Goal: Task Accomplishment & Management: Use online tool/utility

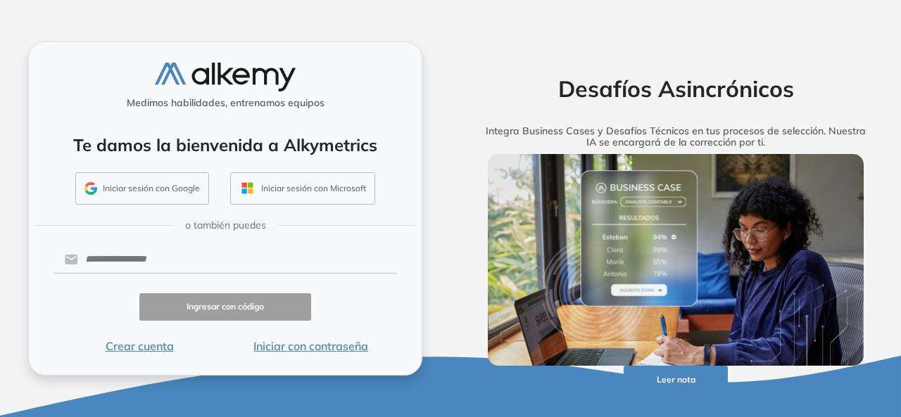
click at [165, 179] on button "Iniciar sesión con Google" at bounding box center [142, 188] width 134 height 32
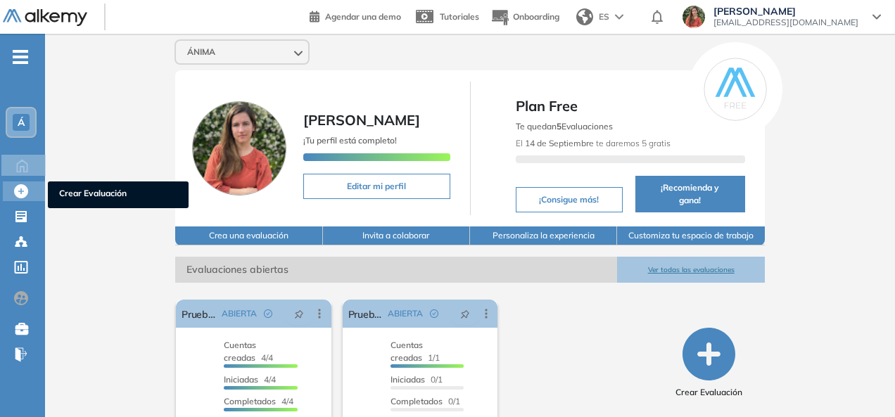
click at [68, 196] on span "Crear Evaluación" at bounding box center [118, 194] width 118 height 15
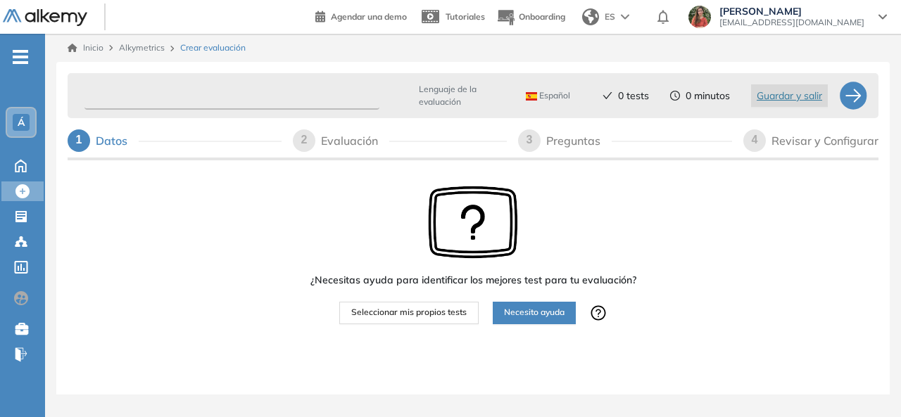
click at [155, 92] on input "text" at bounding box center [231, 95] width 295 height 27
click at [452, 317] on span "Seleccionar mis propios tests" at bounding box center [408, 312] width 115 height 13
click at [213, 93] on input "text" at bounding box center [231, 95] width 295 height 27
type input "*"
type input "**********"
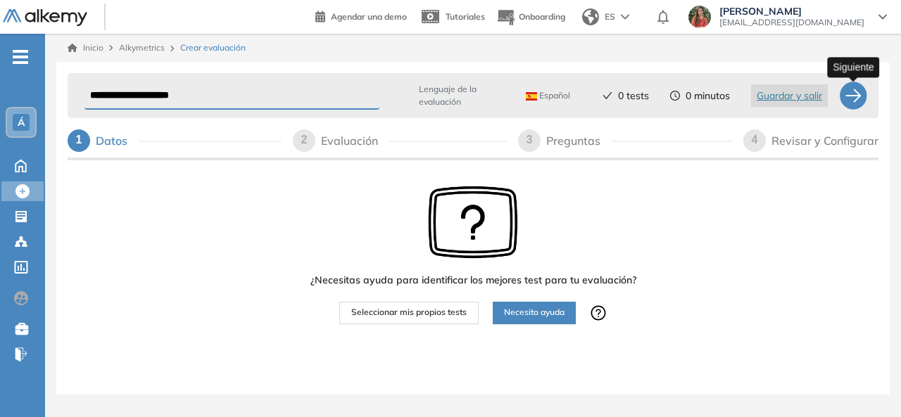
click at [859, 91] on div at bounding box center [853, 96] width 28 height 28
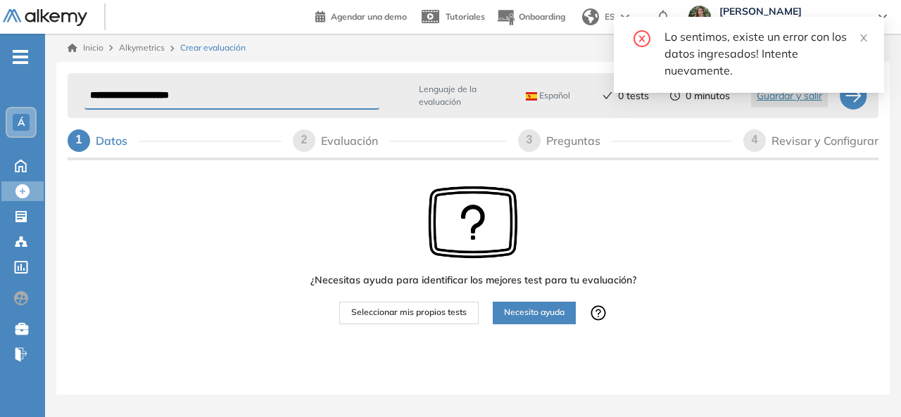
drag, startPoint x: 266, startPoint y: 102, endPoint x: 0, endPoint y: 110, distance: 266.1
click at [0, 110] on div "**********" at bounding box center [450, 208] width 901 height 417
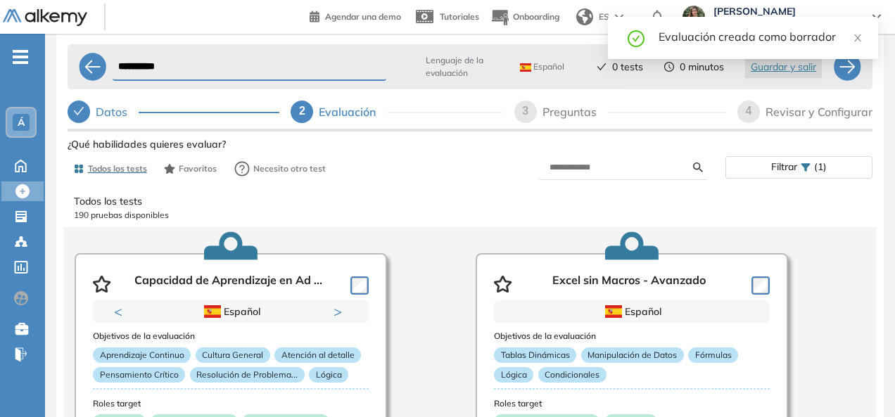
scroll to position [42, 0]
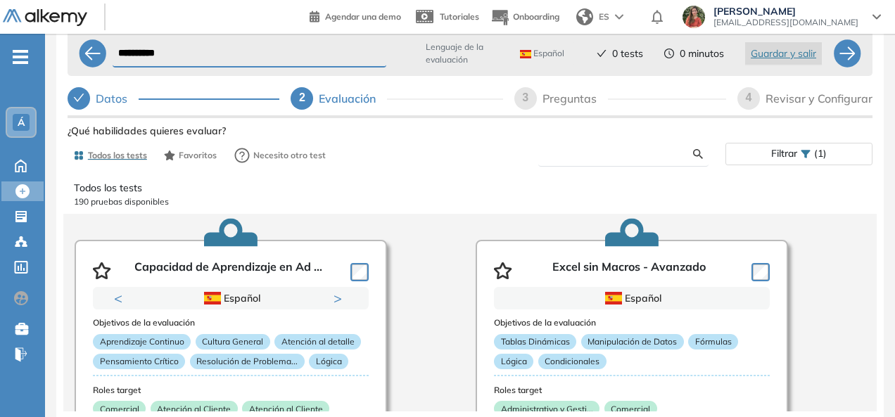
click at [629, 147] on form at bounding box center [623, 154] width 170 height 25
type input "**********"
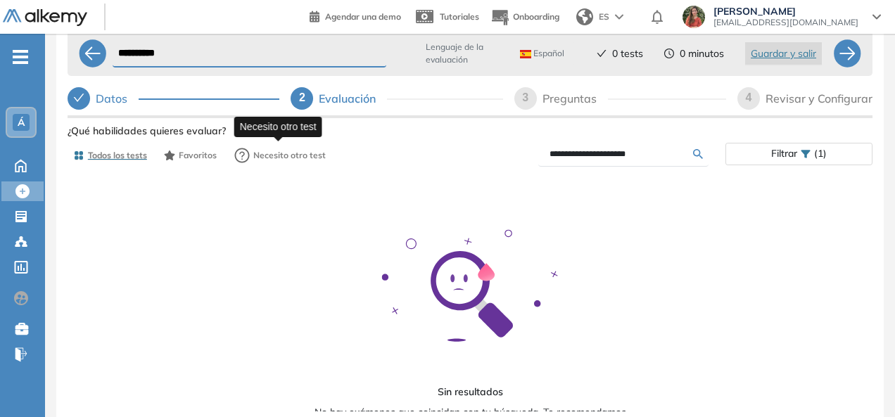
drag, startPoint x: 650, startPoint y: 158, endPoint x: 291, endPoint y: 168, distance: 359.0
click at [291, 168] on div "**********" at bounding box center [470, 155] width 805 height 28
type input "******"
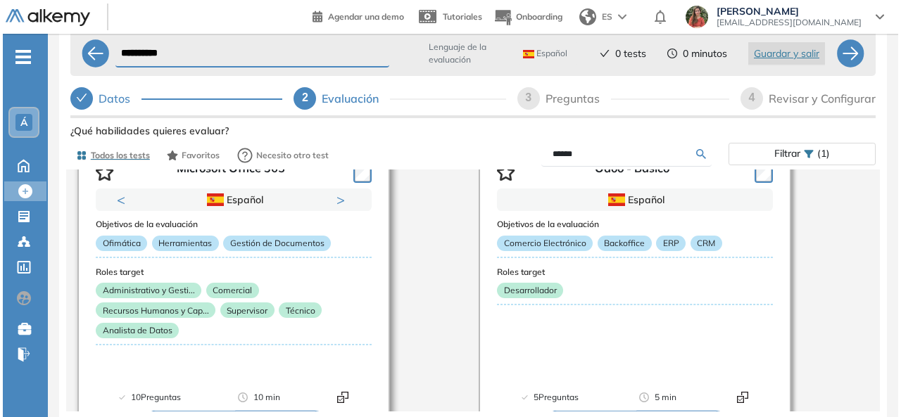
scroll to position [169, 0]
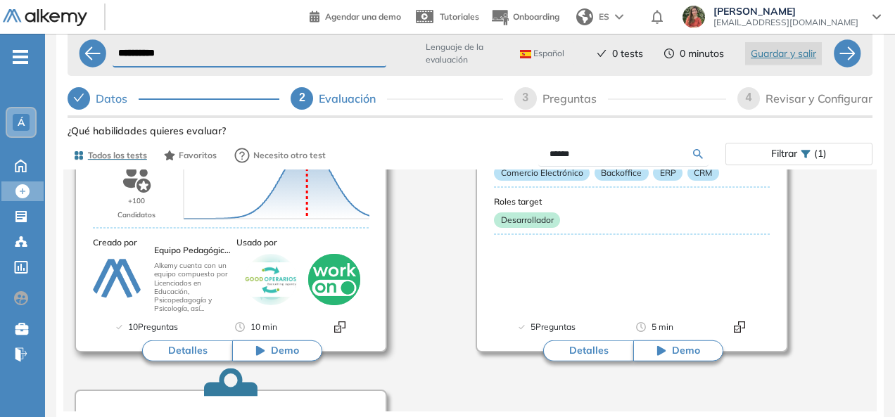
click at [191, 347] on button "Detalles" at bounding box center [187, 351] width 90 height 21
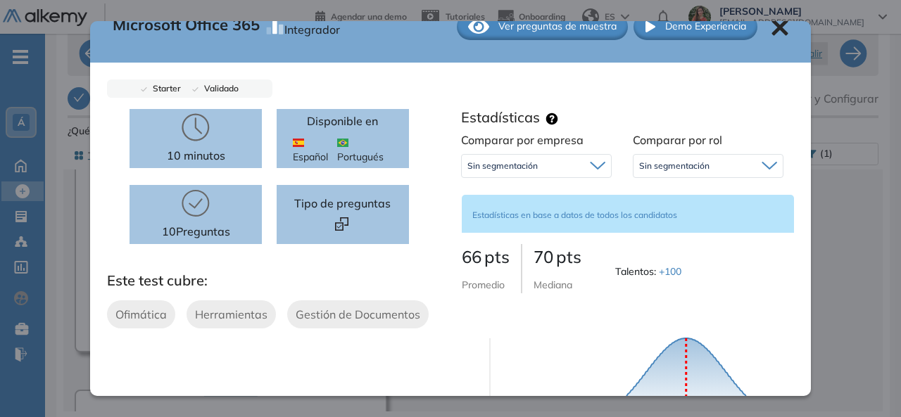
scroll to position [0, 0]
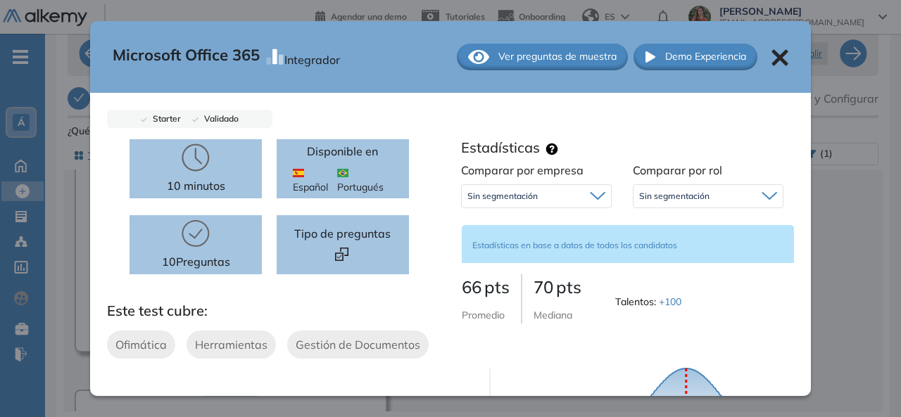
click at [503, 55] on span "Ver preguntas de muestra" at bounding box center [557, 56] width 118 height 15
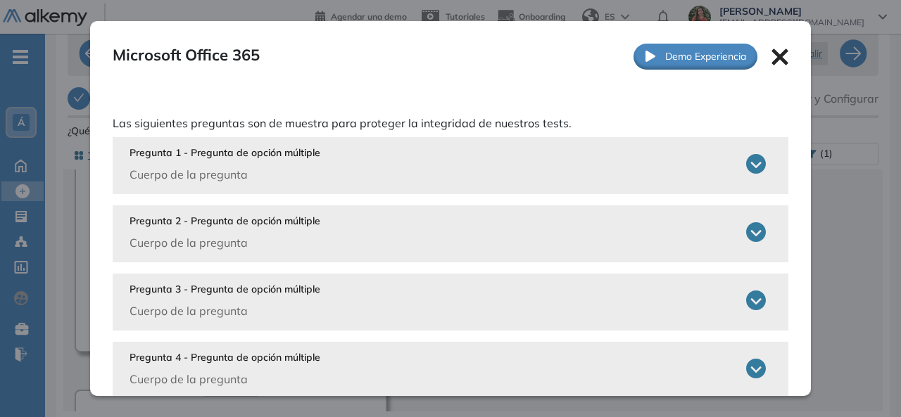
click at [746, 166] on icon at bounding box center [756, 164] width 20 height 20
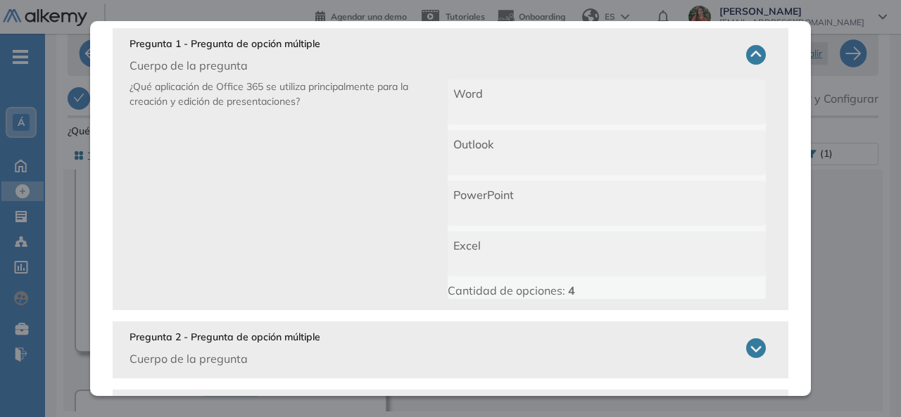
scroll to position [141, 0]
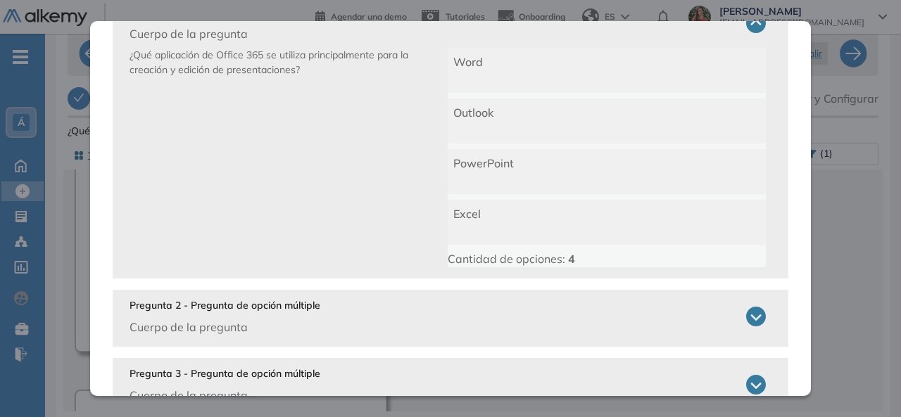
click at [746, 312] on icon at bounding box center [756, 317] width 20 height 20
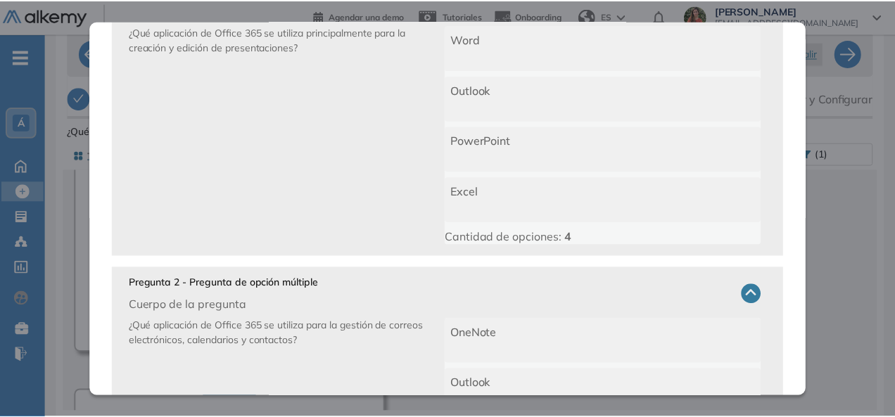
scroll to position [0, 0]
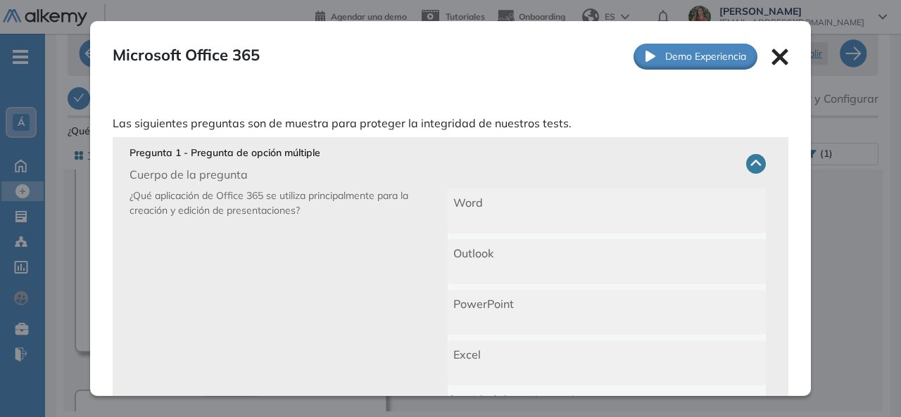
click at [757, 60] on div "Microsoft Office 365 Integrador Ver preguntas de muestra Demo Experiencia" at bounding box center [450, 56] width 721 height 71
click at [782, 59] on div "Microsoft Office 365 Integrador Ver preguntas de muestra Demo Experiencia" at bounding box center [450, 56] width 721 height 71
click at [771, 53] on icon at bounding box center [779, 57] width 16 height 16
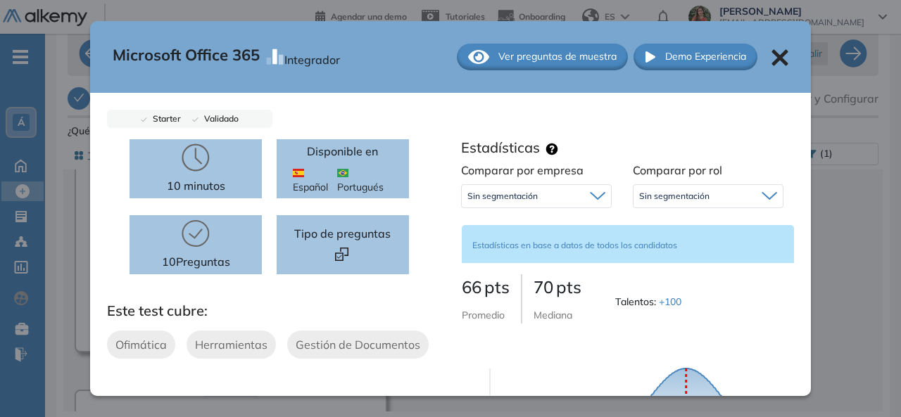
click at [773, 54] on icon at bounding box center [779, 57] width 16 height 16
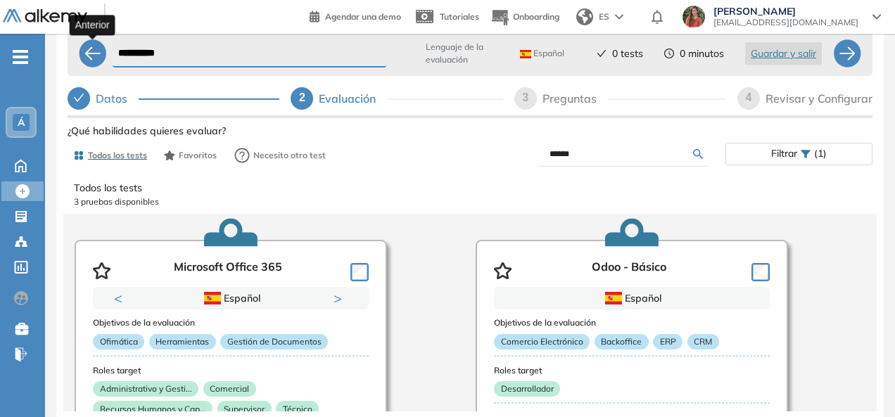
click at [82, 46] on div at bounding box center [93, 53] width 28 height 28
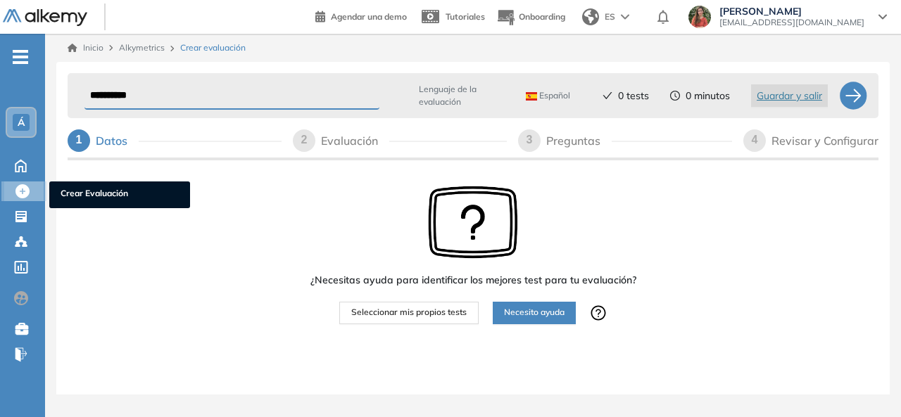
click at [76, 198] on span "Crear Evaluación" at bounding box center [120, 194] width 118 height 15
